Goal: Task Accomplishment & Management: Use online tool/utility

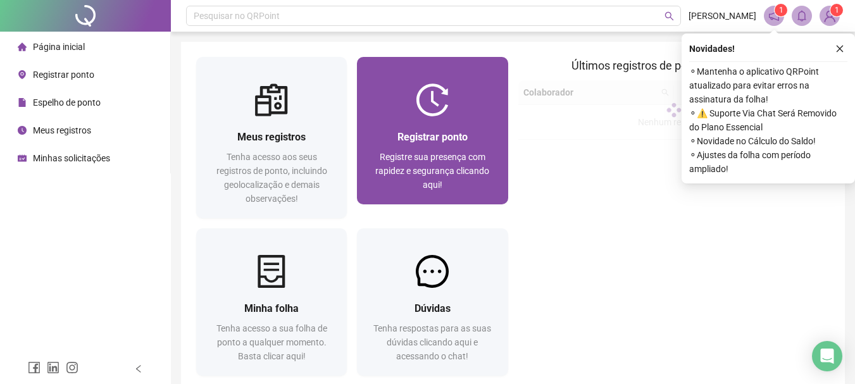
click at [430, 133] on span "Registrar ponto" at bounding box center [432, 137] width 70 height 12
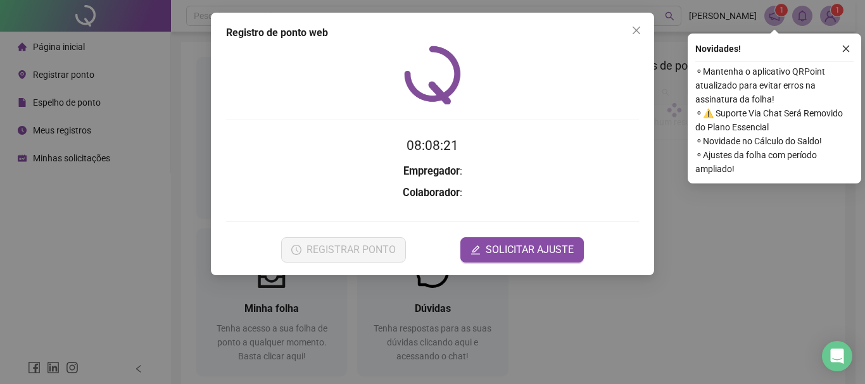
click at [837, 46] on div "Novidades !" at bounding box center [774, 48] width 158 height 15
click at [849, 51] on icon "close" at bounding box center [845, 48] width 9 height 9
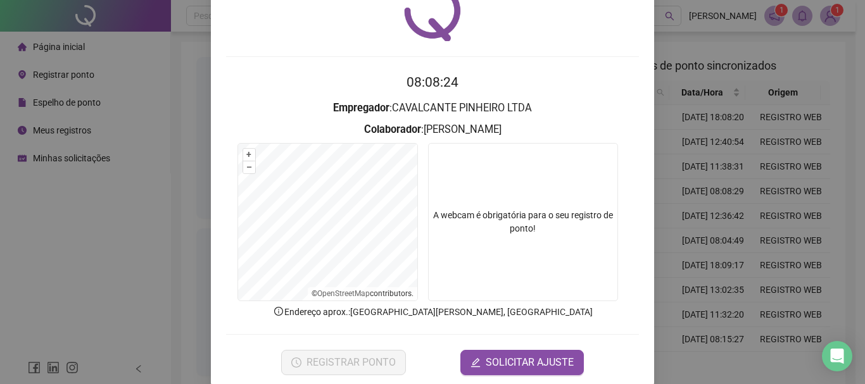
scroll to position [82, 0]
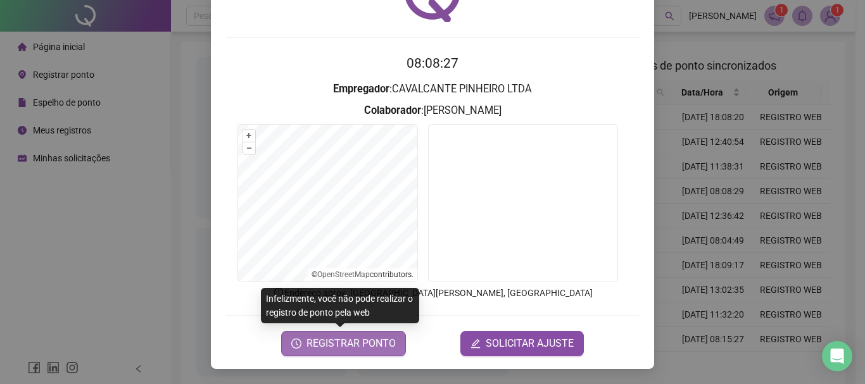
click at [357, 342] on span "REGISTRAR PONTO" at bounding box center [350, 343] width 89 height 15
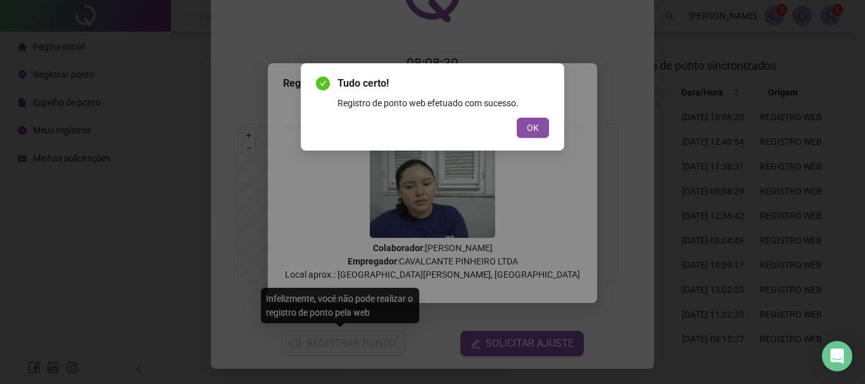
click at [532, 117] on div "Tudo certo! Registro de ponto web efetuado com sucesso. OK" at bounding box center [432, 107] width 233 height 62
click at [547, 132] on button "OK" at bounding box center [532, 128] width 32 height 20
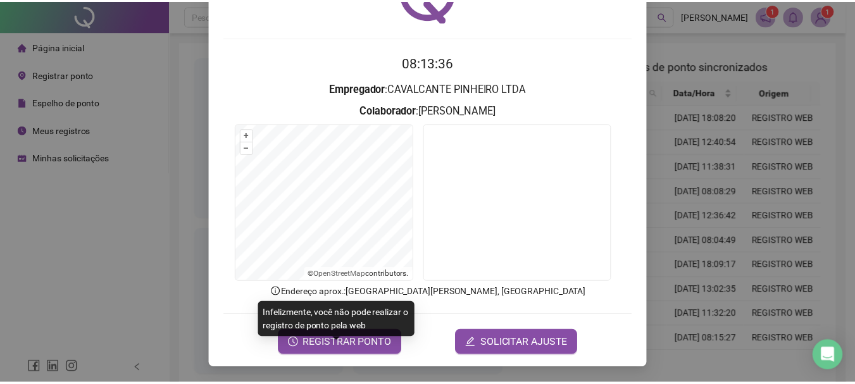
scroll to position [0, 0]
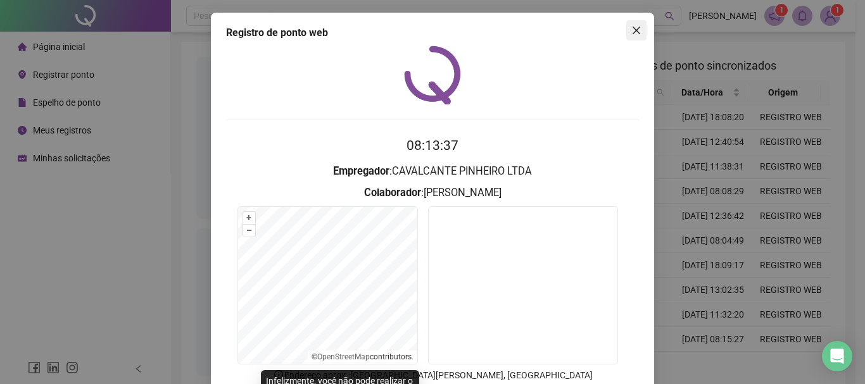
click at [631, 33] on icon "close" at bounding box center [636, 30] width 10 height 10
